Goal: Information Seeking & Learning: Find specific fact

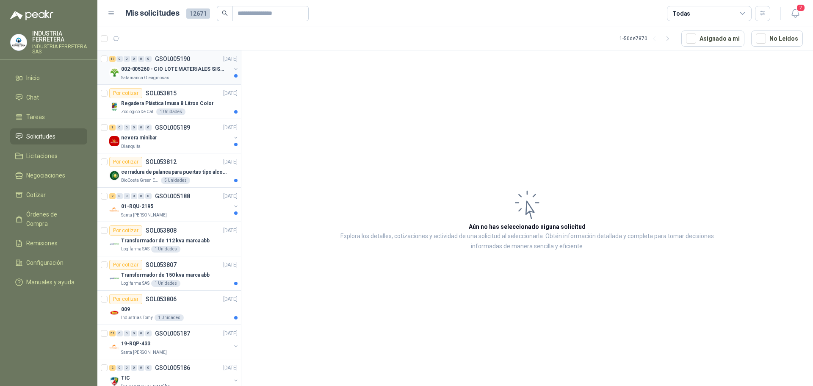
click at [183, 80] on div "Salamanca Oleaginosas SAS" at bounding box center [176, 77] width 110 height 7
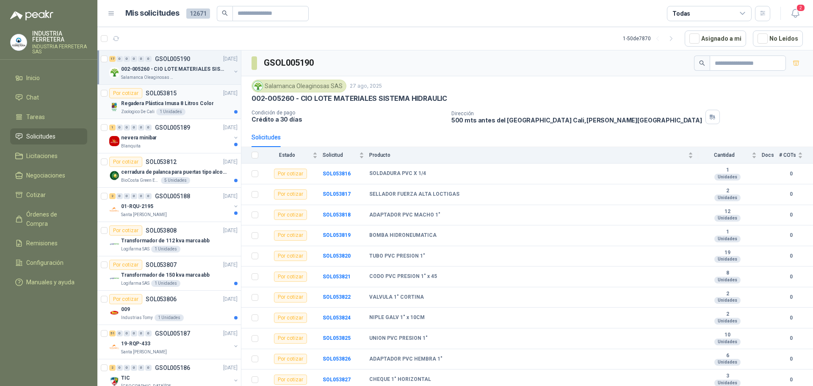
click at [201, 101] on p "Regadera Plástica Imusa 8 Litros Color" at bounding box center [167, 103] width 92 height 8
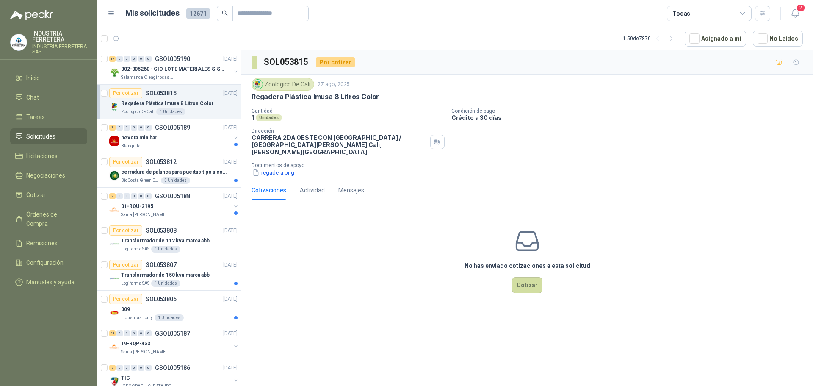
click at [321, 97] on p "Regadera Plástica Imusa 8 Litros Color" at bounding box center [314, 96] width 127 height 9
copy p "Regadera Plástica Imusa 8 Litros Color"
